Goal: Subscribe to service/newsletter

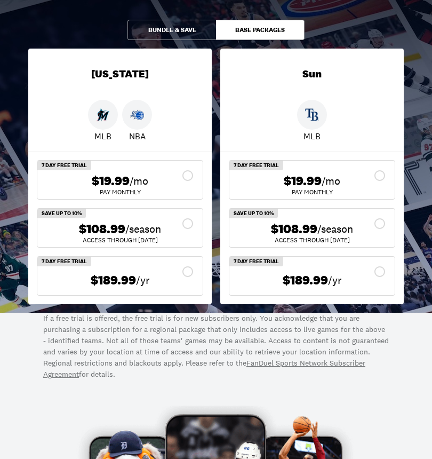
scroll to position [193, 0]
click at [185, 225] on div "$108.99 /season" at bounding box center [120, 228] width 148 height 15
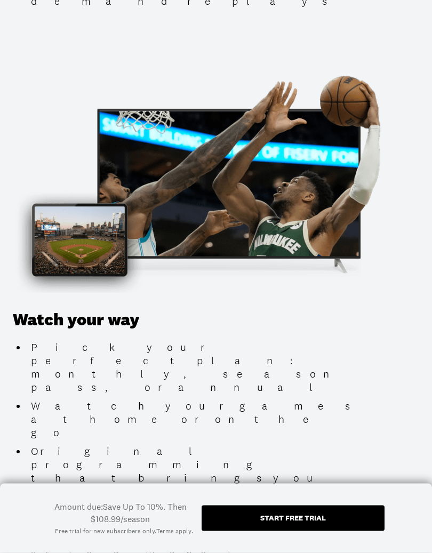
scroll to position [1215, 0]
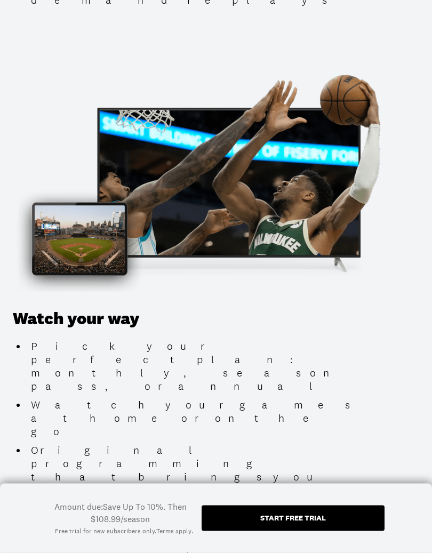
click at [275, 458] on div "Start free trial" at bounding box center [293, 519] width 183 height 26
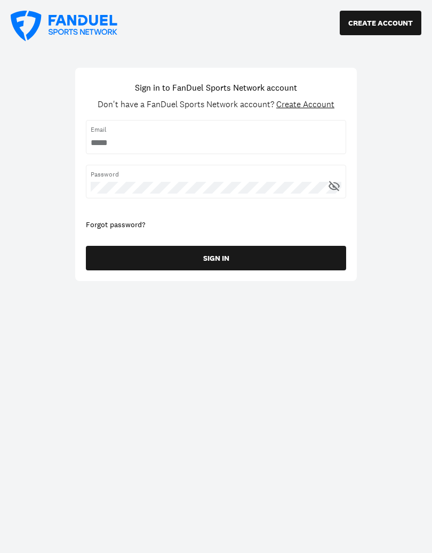
click at [189, 146] on input "username" at bounding box center [216, 143] width 251 height 12
